Goal: Task Accomplishment & Management: Manage account settings

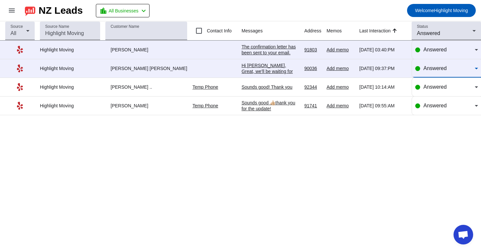
click at [431, 67] on span "Answered" at bounding box center [434, 68] width 23 height 6
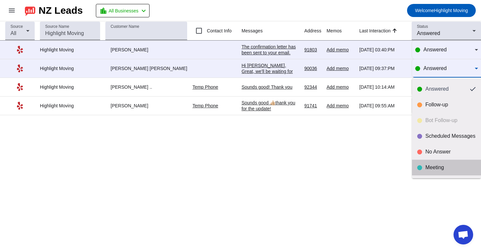
click at [421, 172] on mat-option "Meeting" at bounding box center [446, 168] width 69 height 16
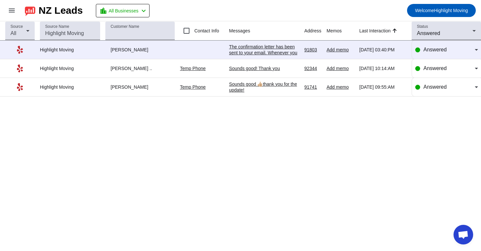
click at [270, 88] on div "Sounds good 👍🏼thank you for the update!" at bounding box center [264, 87] width 70 height 12
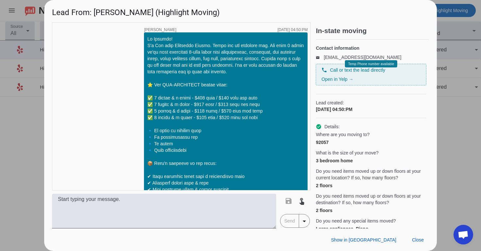
scroll to position [587, 0]
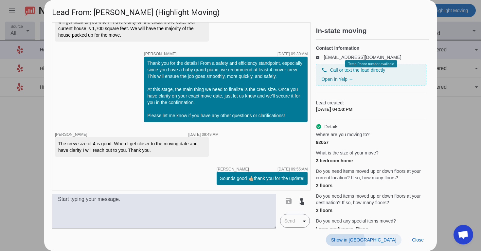
click at [378, 244] on span at bounding box center [364, 240] width 76 height 12
click at [423, 238] on span "Close" at bounding box center [418, 239] width 12 height 5
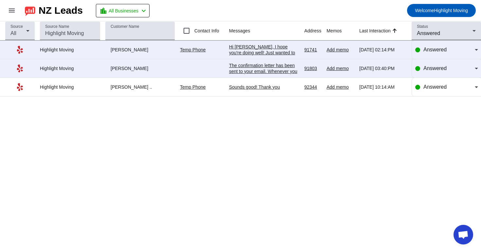
click at [273, 87] on div "Sounds good! Thank you" at bounding box center [264, 87] width 70 height 6
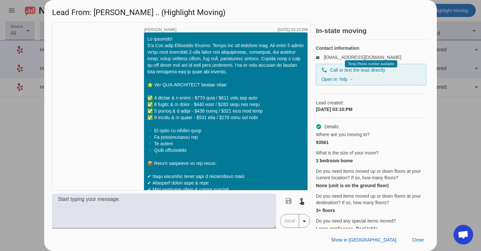
scroll to position [744, 0]
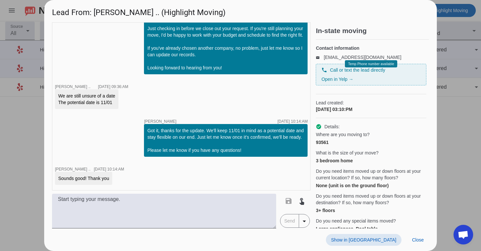
click at [379, 237] on span "Show in [GEOGRAPHIC_DATA]" at bounding box center [363, 239] width 65 height 5
click at [415, 240] on span "Close" at bounding box center [418, 239] width 12 height 5
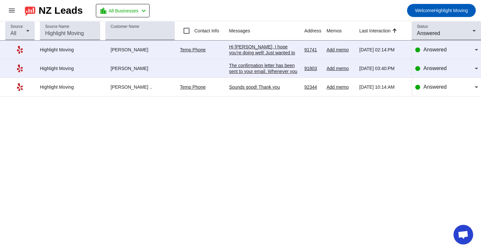
click at [259, 88] on div "Sounds good! Thank you" at bounding box center [264, 87] width 70 height 6
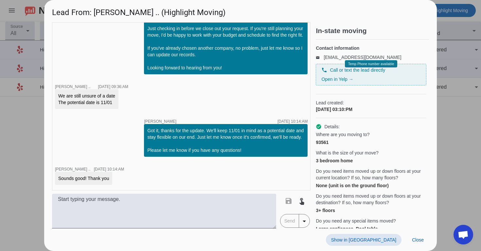
click at [376, 248] on div "Show in Yelp Close" at bounding box center [240, 239] width 392 height 23
click at [380, 243] on span at bounding box center [364, 240] width 76 height 12
click at [418, 241] on span "Close" at bounding box center [418, 239] width 12 height 5
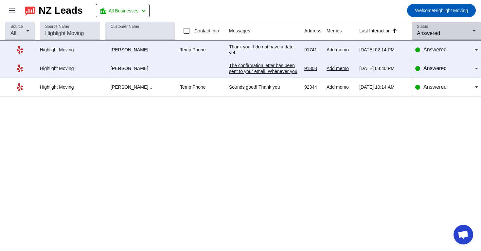
click at [468, 37] on mat-select "Answered" at bounding box center [446, 33] width 59 height 8
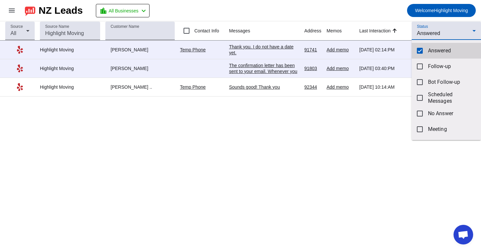
click at [459, 51] on span "Answered" at bounding box center [452, 50] width 48 height 7
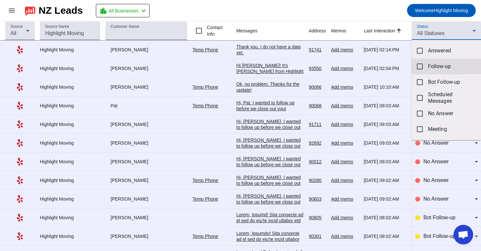
click at [441, 71] on mat-option "Follow-up" at bounding box center [445, 67] width 69 height 16
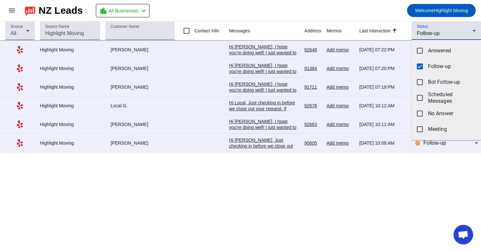
click at [391, 6] on div at bounding box center [240, 125] width 481 height 251
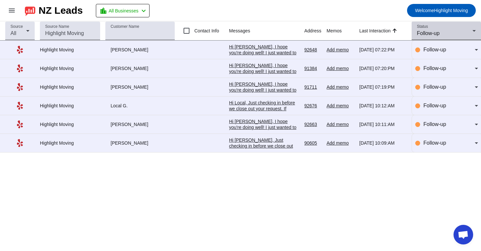
click at [469, 26] on div "Status Follow-up" at bounding box center [446, 31] width 59 height 18
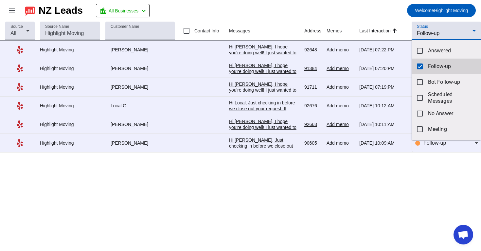
click at [439, 64] on span "Follow-up" at bounding box center [452, 66] width 48 height 7
click at [450, 27] on div at bounding box center [240, 125] width 481 height 251
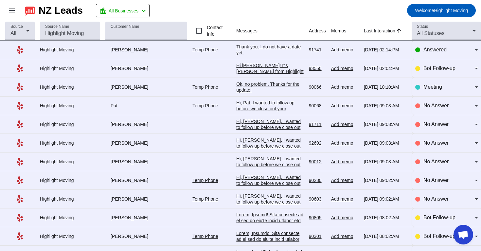
click at [450, 27] on div "Status All Statuses" at bounding box center [446, 31] width 59 height 18
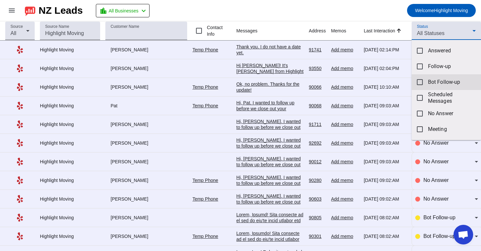
click at [433, 85] on span "Bot Follow-up" at bounding box center [452, 82] width 48 height 7
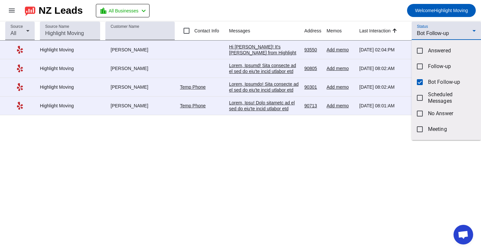
click at [377, 16] on div at bounding box center [240, 125] width 481 height 251
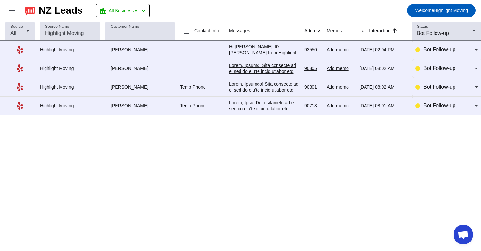
click at [278, 104] on div at bounding box center [264, 203] width 70 height 206
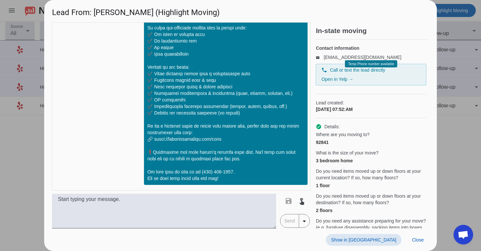
click at [379, 234] on span at bounding box center [364, 240] width 76 height 12
click at [416, 246] on div "Show in Yelp Close" at bounding box center [240, 239] width 392 height 23
click at [418, 242] on span "Close" at bounding box center [418, 239] width 12 height 5
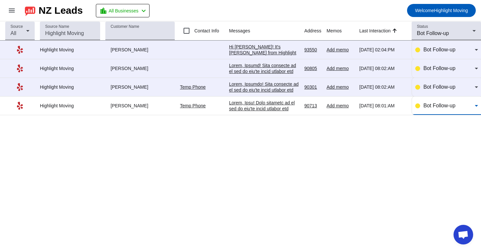
click at [457, 107] on div "Bot Follow-up" at bounding box center [448, 106] width 51 height 8
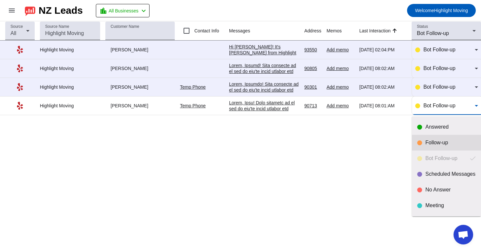
click at [437, 144] on div "Follow-up" at bounding box center [450, 142] width 50 height 7
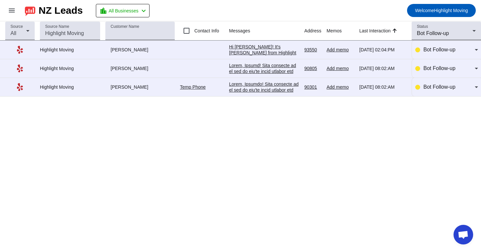
click at [264, 90] on div at bounding box center [264, 184] width 70 height 206
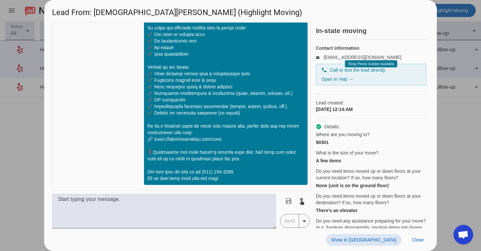
click at [379, 237] on span "Show in [GEOGRAPHIC_DATA]" at bounding box center [363, 239] width 65 height 5
click at [421, 243] on span at bounding box center [418, 240] width 22 height 12
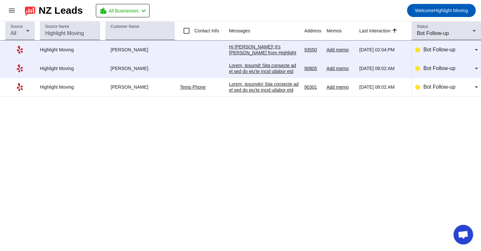
click at [253, 67] on div at bounding box center [264, 165] width 70 height 206
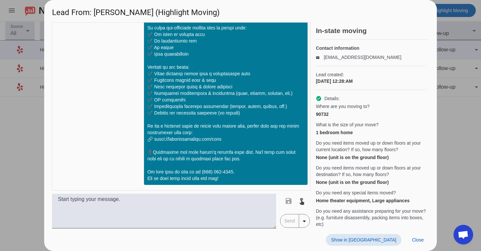
click at [374, 241] on span "Show in [GEOGRAPHIC_DATA]" at bounding box center [363, 239] width 65 height 5
click at [416, 241] on span "Close" at bounding box center [418, 239] width 12 height 5
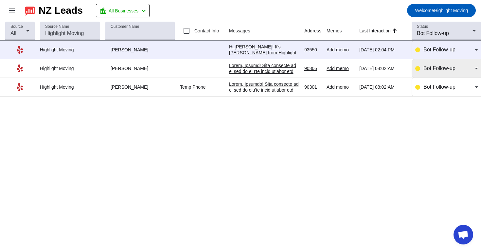
click at [453, 69] on span "Bot Follow-up" at bounding box center [439, 68] width 32 height 6
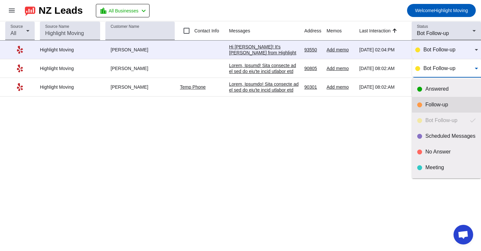
click at [438, 103] on div "Follow-up" at bounding box center [450, 104] width 50 height 7
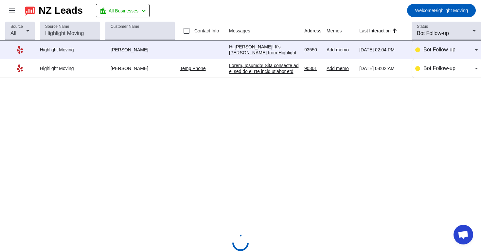
click at [254, 48] on div "Hi [PERSON_NAME]! It's [PERSON_NAME] from Highlight Moving. Just following up t…" at bounding box center [264, 109] width 70 height 130
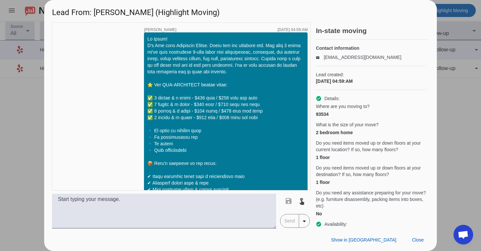
scroll to position [442, 0]
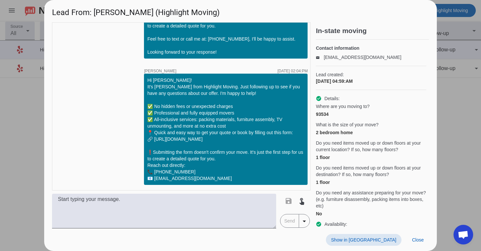
click at [388, 237] on span "Show in [GEOGRAPHIC_DATA]" at bounding box center [363, 239] width 65 height 5
click at [421, 239] on span "Close" at bounding box center [418, 239] width 12 height 5
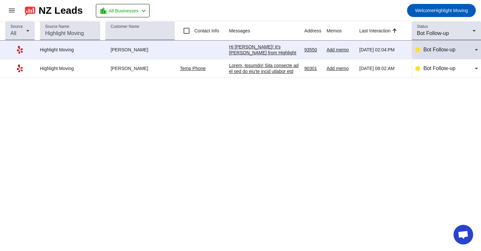
click at [431, 51] on span "Bot Follow-up" at bounding box center [439, 50] width 32 height 6
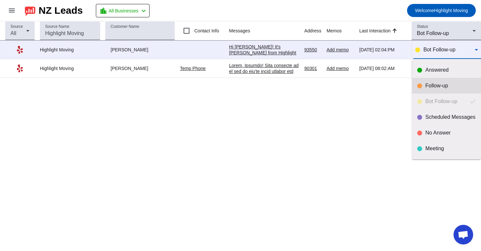
click at [423, 82] on div "Follow-up" at bounding box center [446, 85] width 59 height 7
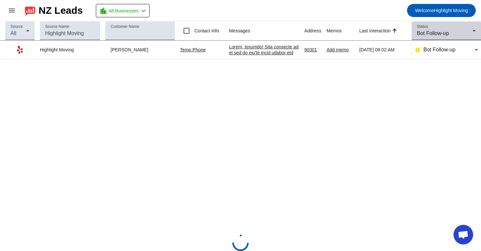
click at [449, 31] on span "Bot Follow-up" at bounding box center [433, 33] width 32 height 6
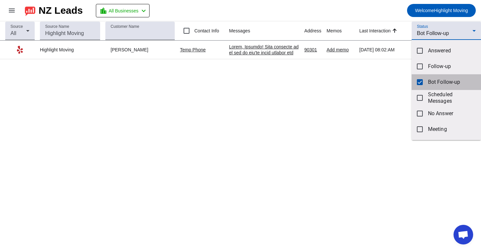
click at [422, 79] on mat-pseudo-checkbox at bounding box center [420, 82] width 6 height 6
click at [444, 30] on div at bounding box center [240, 125] width 481 height 251
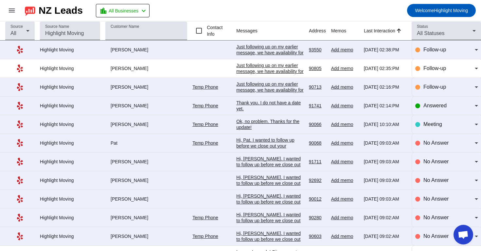
click at [444, 30] on span "All Statuses" at bounding box center [430, 33] width 27 height 6
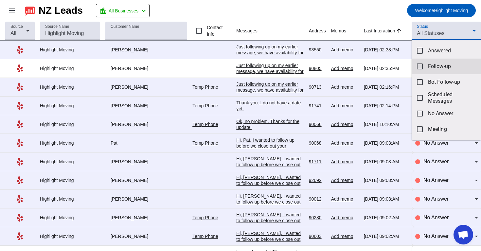
click at [426, 62] on mat-option "Follow-up" at bounding box center [445, 67] width 69 height 16
click at [389, 14] on div at bounding box center [240, 125] width 481 height 251
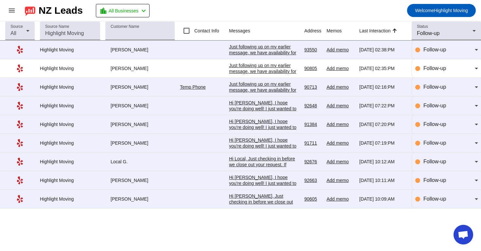
scroll to position [0, 0]
click at [272, 204] on div "Hi [PERSON_NAME], Just checking in before we close out your request. If you're …" at bounding box center [264, 225] width 70 height 65
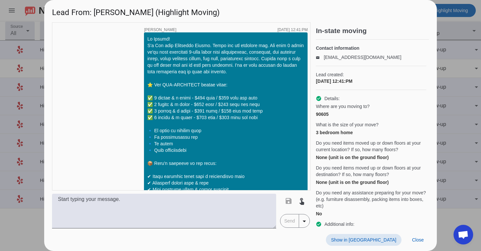
scroll to position [803, 0]
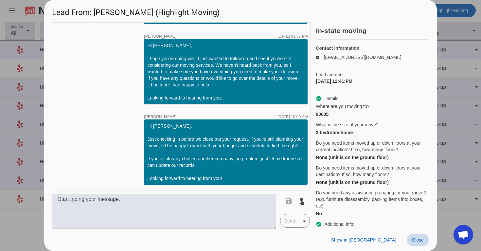
click at [410, 238] on span at bounding box center [418, 240] width 22 height 12
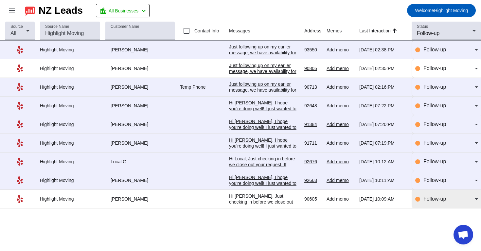
click at [439, 203] on div "Follow-up" at bounding box center [448, 199] width 51 height 8
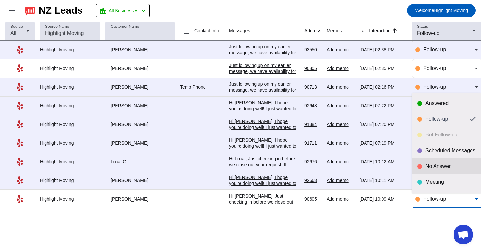
click at [455, 161] on mat-option "No Answer" at bounding box center [446, 166] width 69 height 16
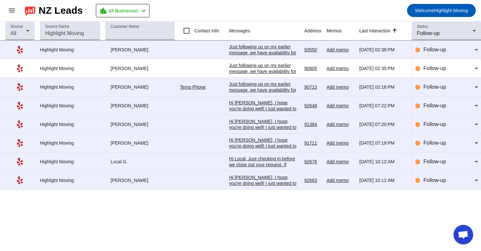
click at [282, 187] on div "Hi [PERSON_NAME], I hope you're doing well! I just wanted to follow up and see …" at bounding box center [264, 212] width 70 height 77
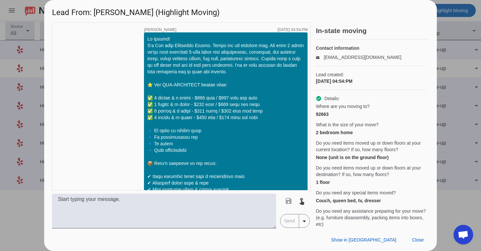
scroll to position [464, 0]
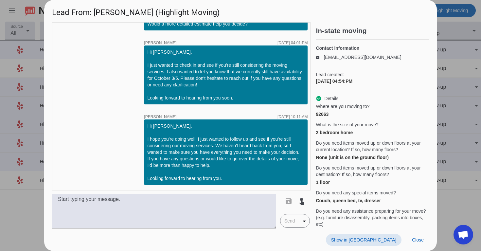
click at [388, 239] on span "Show in [GEOGRAPHIC_DATA]" at bounding box center [363, 239] width 65 height 5
click at [420, 241] on span "Close" at bounding box center [418, 239] width 12 height 5
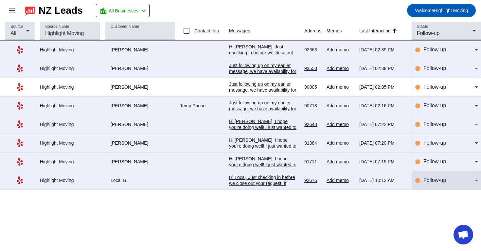
click at [435, 182] on span "Follow-up" at bounding box center [434, 180] width 23 height 6
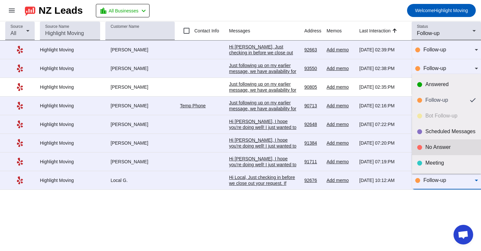
click at [448, 146] on div "No Answer" at bounding box center [450, 147] width 50 height 7
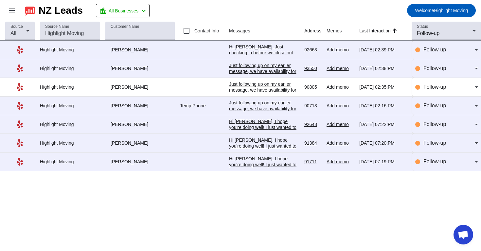
click at [271, 167] on div "Hi [PERSON_NAME], I hope you're doing well! I just wanted to follow up and see …" at bounding box center [264, 194] width 70 height 77
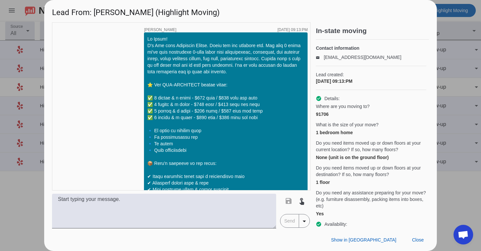
scroll to position [908, 0]
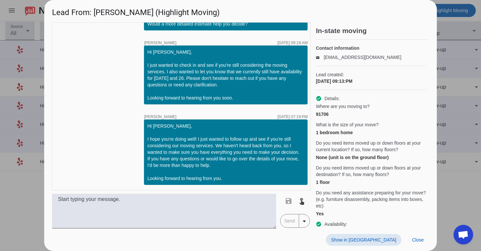
click at [381, 238] on span "Show in [GEOGRAPHIC_DATA]" at bounding box center [363, 239] width 65 height 5
click at [419, 236] on span at bounding box center [418, 240] width 22 height 12
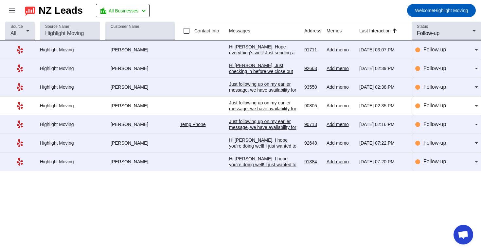
click at [241, 163] on div "Hi [PERSON_NAME], I hope you're doing well! I just wanted to follow up and see …" at bounding box center [264, 194] width 70 height 77
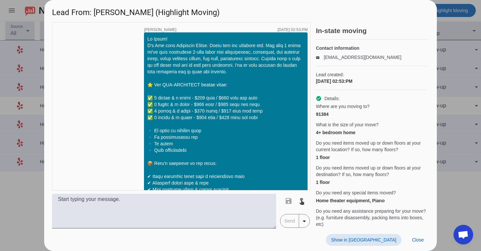
scroll to position [710, 0]
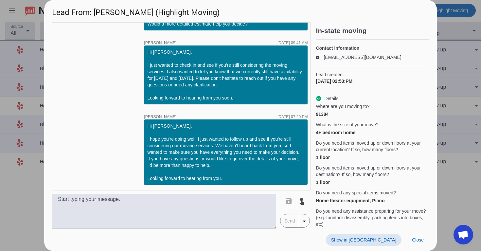
click at [386, 243] on span at bounding box center [364, 240] width 76 height 12
click at [414, 238] on span "Close" at bounding box center [418, 239] width 12 height 5
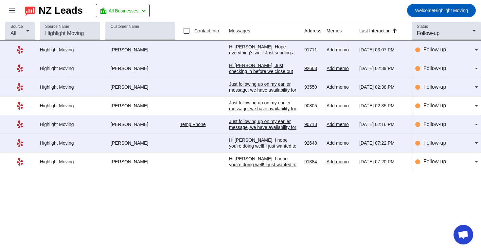
click at [284, 57] on td "Hi [PERSON_NAME], Hope everything's well! Just sending a friendly reminder that…" at bounding box center [266, 50] width 75 height 19
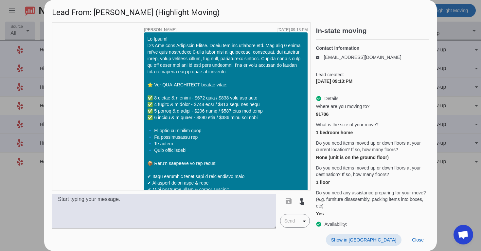
scroll to position [969, 0]
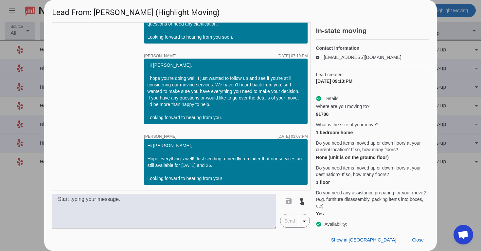
drag, startPoint x: 147, startPoint y: 147, endPoint x: 232, endPoint y: 177, distance: 90.1
click at [232, 180] on div "Hi [PERSON_NAME], Hope everything's well! Just sending a friendly reminder that…" at bounding box center [225, 161] width 157 height 39
copy div "Hi [PERSON_NAME], [PERSON_NAME] everything's well! Just sending a friendly remi…"
click at [416, 236] on span at bounding box center [418, 240] width 22 height 12
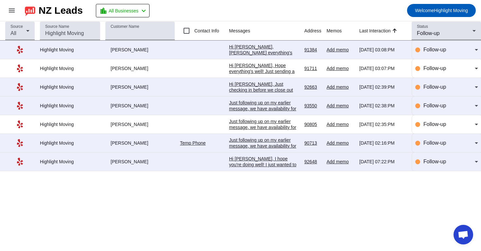
scroll to position [0, 0]
click at [247, 162] on div "Hi [PERSON_NAME], I hope you're doing well! I just wanted to follow up and see …" at bounding box center [264, 194] width 70 height 77
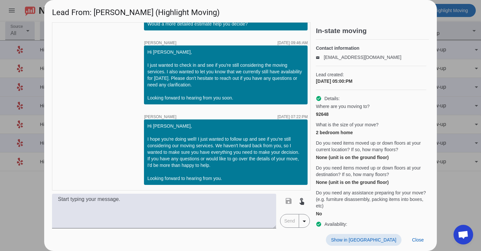
click at [374, 235] on span at bounding box center [364, 240] width 76 height 12
click at [420, 241] on span "Close" at bounding box center [418, 239] width 12 height 5
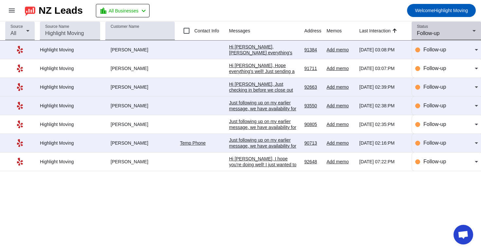
click at [458, 31] on div "Follow-up" at bounding box center [445, 33] width 56 height 8
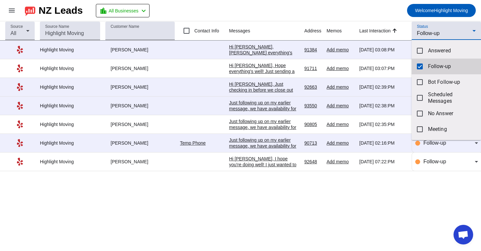
click at [437, 64] on span "Follow-up" at bounding box center [452, 66] width 48 height 7
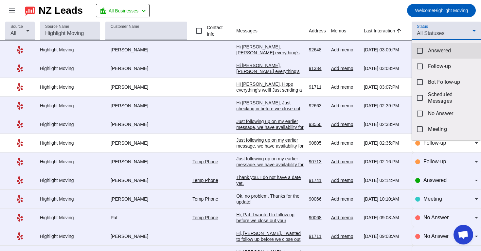
click at [436, 55] on mat-option "Answered" at bounding box center [445, 51] width 69 height 16
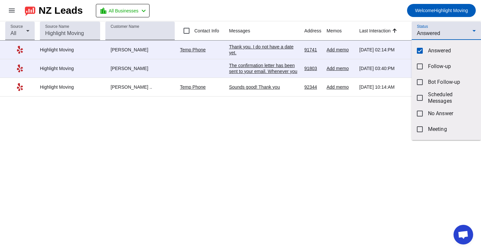
click at [308, 160] on div at bounding box center [240, 125] width 481 height 251
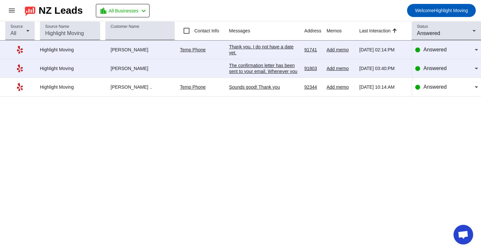
click at [282, 48] on div "Thank you. I do not have a date yet." at bounding box center [264, 50] width 70 height 12
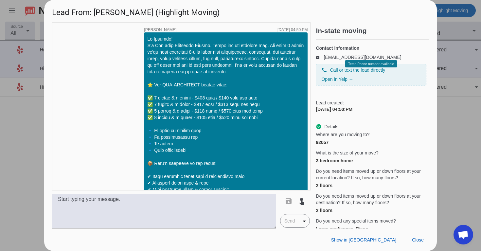
scroll to position [702, 0]
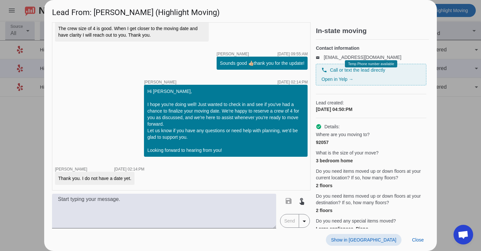
click at [382, 239] on span "Show in [GEOGRAPHIC_DATA]" at bounding box center [363, 239] width 65 height 5
click at [424, 242] on span at bounding box center [418, 240] width 22 height 12
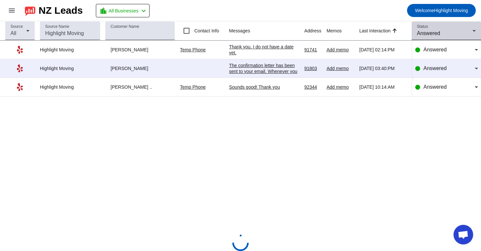
click at [453, 33] on div "Answered" at bounding box center [445, 33] width 56 height 8
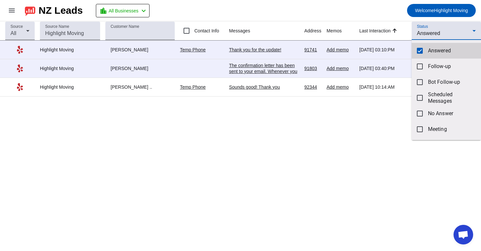
click at [417, 49] on mat-pseudo-checkbox at bounding box center [420, 51] width 6 height 6
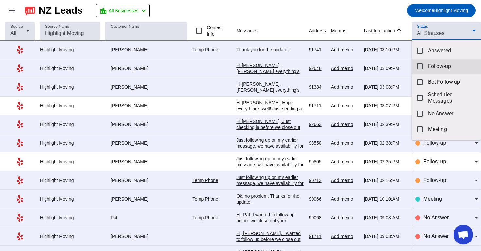
click at [427, 65] on mat-option "Follow-up" at bounding box center [445, 67] width 69 height 16
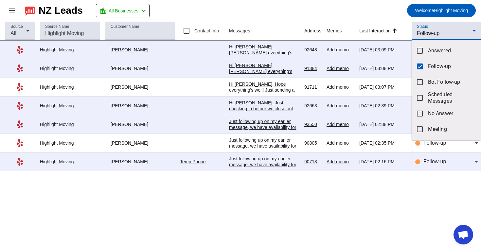
click at [379, 15] on div at bounding box center [240, 125] width 481 height 251
